Goal: Use online tool/utility: Utilize a website feature to perform a specific function

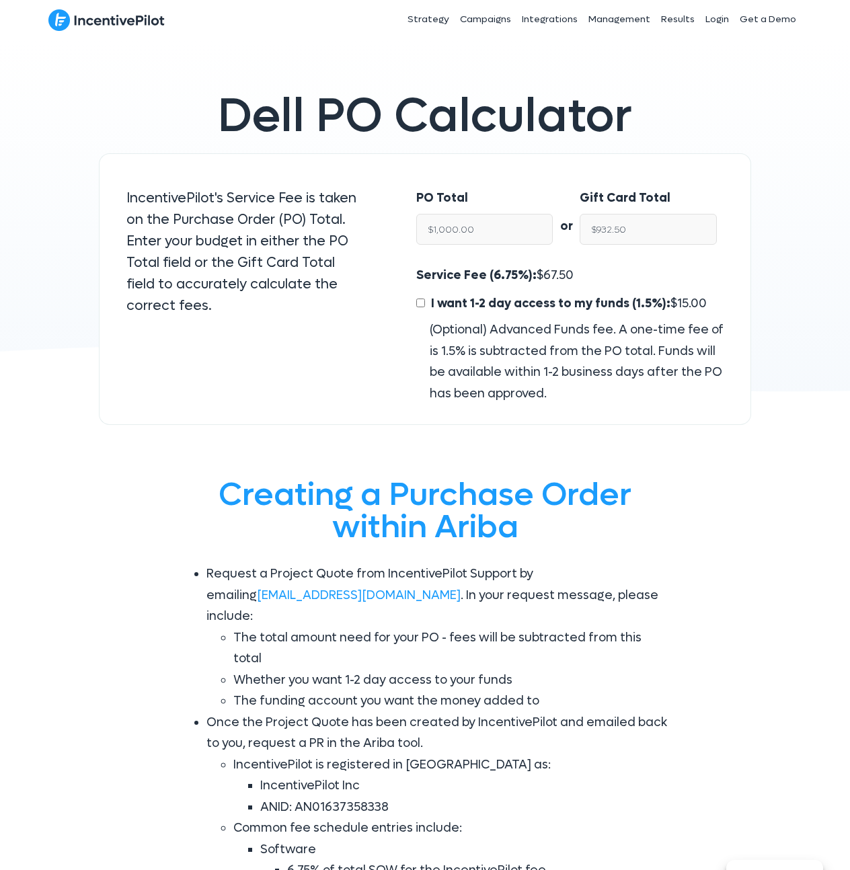
click at [425, 305] on label "I want 1-2 day access to my funds (1.5%): $ 15.00" at bounding box center [561, 304] width 290 height 22
click at [416, 303] on input "I want 1-2 day access to my funds (1.5%): $ 15.00" at bounding box center [420, 302] width 9 height 9
checkbox input "true"
type input "$917.50"
click at [485, 239] on input "$1,000.00" at bounding box center [484, 229] width 137 height 31
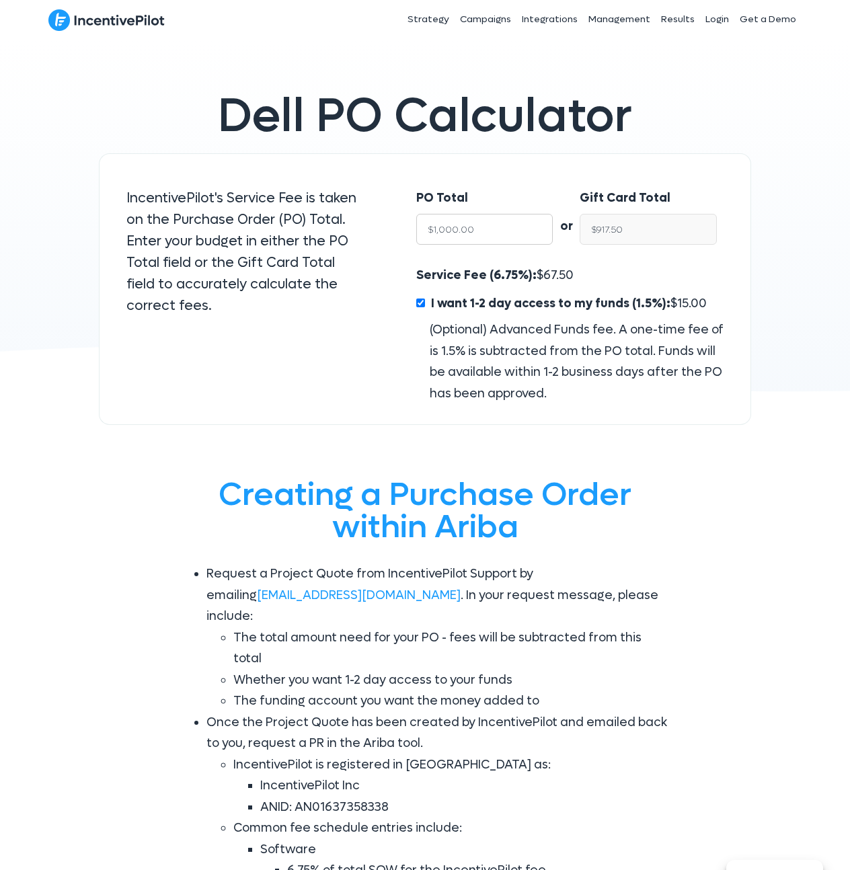
click at [485, 239] on input "$1,000.00" at bounding box center [484, 229] width 137 height 31
type input "$5"
type input "$4.59"
type input "$50"
type input "$45.87"
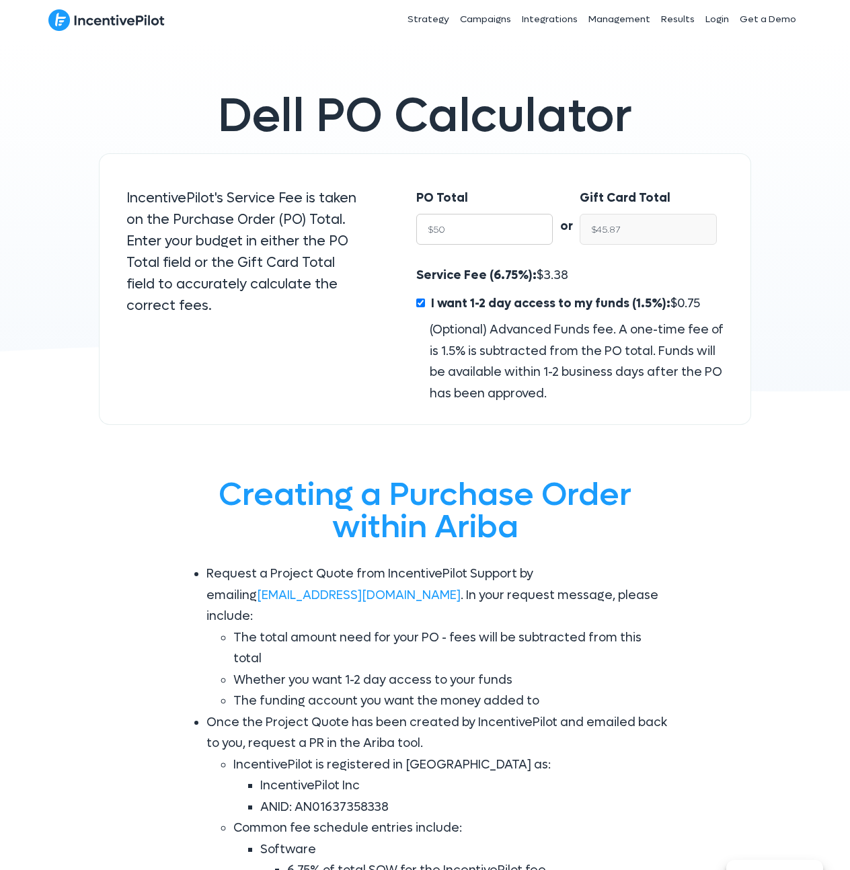
type input "$500"
type input "$458.75"
type input "$5000"
type input "$4,587.50"
type input "$50000"
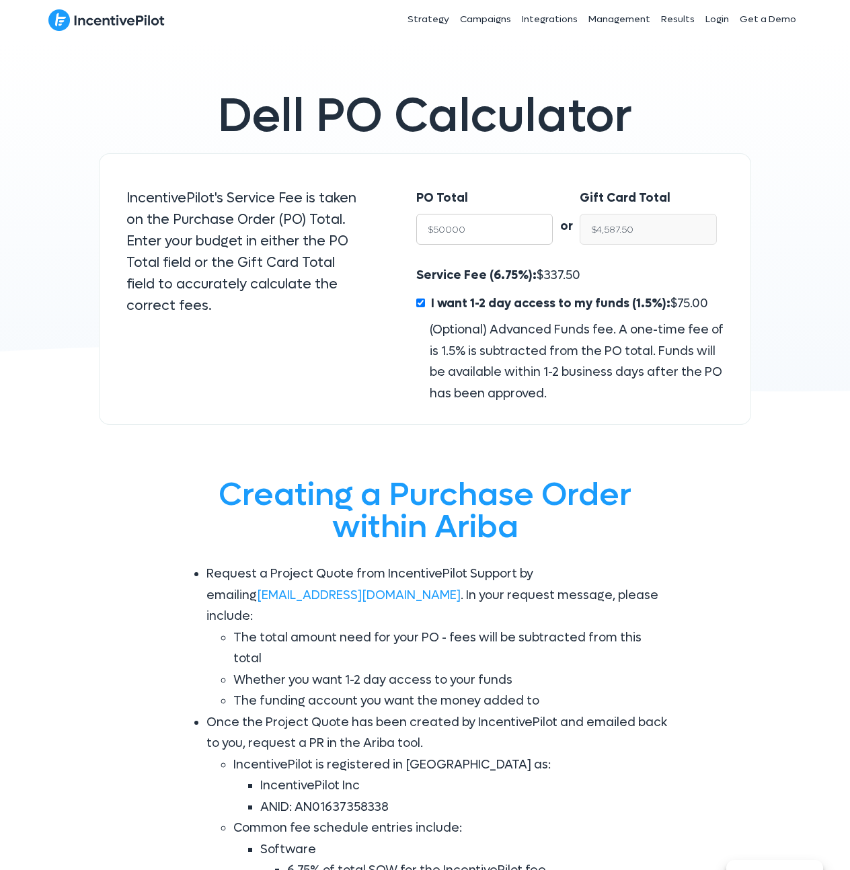
type input "$45,875.00"
type input "$5000"
type input "$4,587.50"
click at [666, 231] on input "$4,587.50" at bounding box center [648, 229] width 137 height 31
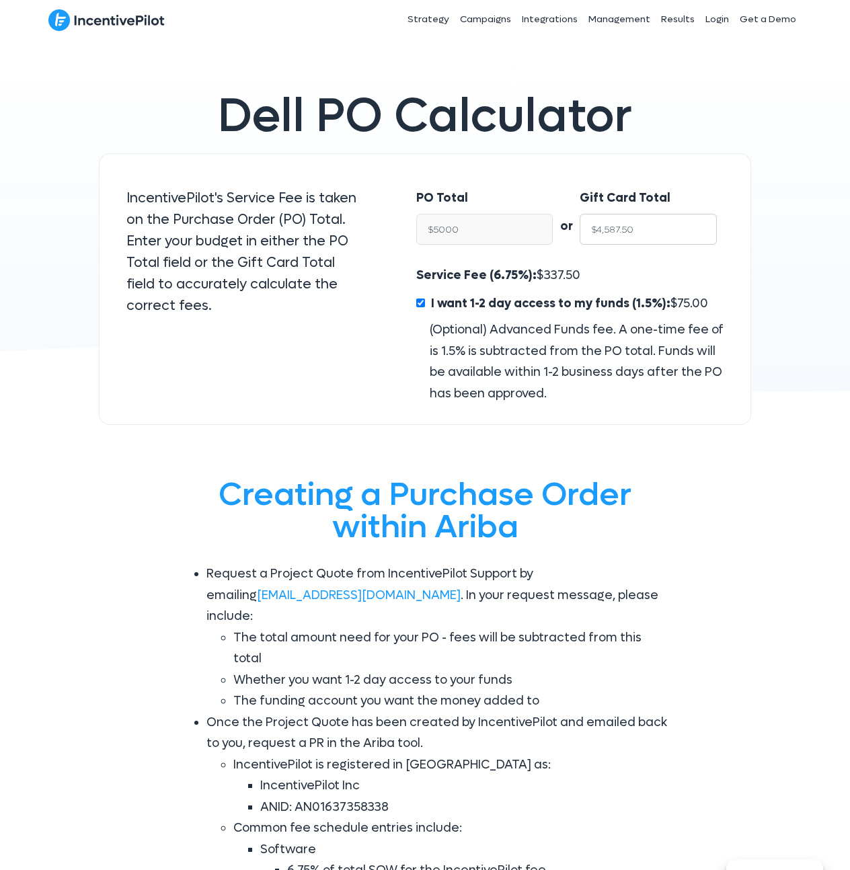
type input "$5,000.00"
click at [553, 272] on span "337.50" at bounding box center [561, 275] width 37 height 15
copy span "337.50"
click at [677, 299] on span "75.00" at bounding box center [692, 303] width 31 height 15
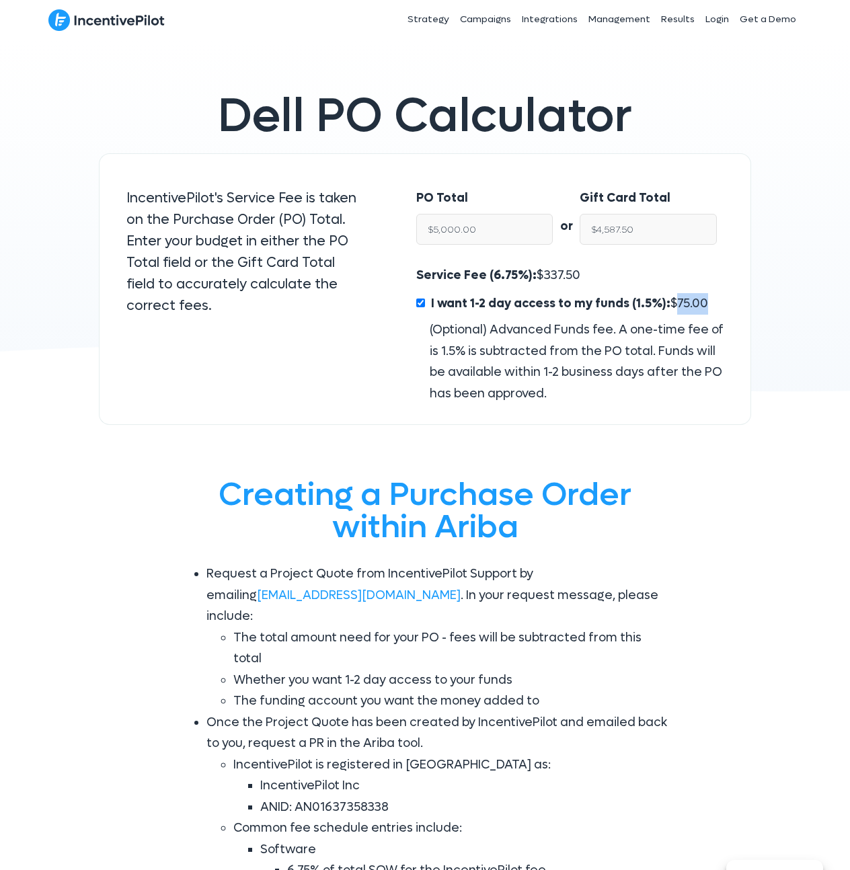
click at [677, 299] on span "75.00" at bounding box center [692, 303] width 31 height 15
copy span "75.00"
